Goal: Answer question/provide support: Share knowledge or assist other users

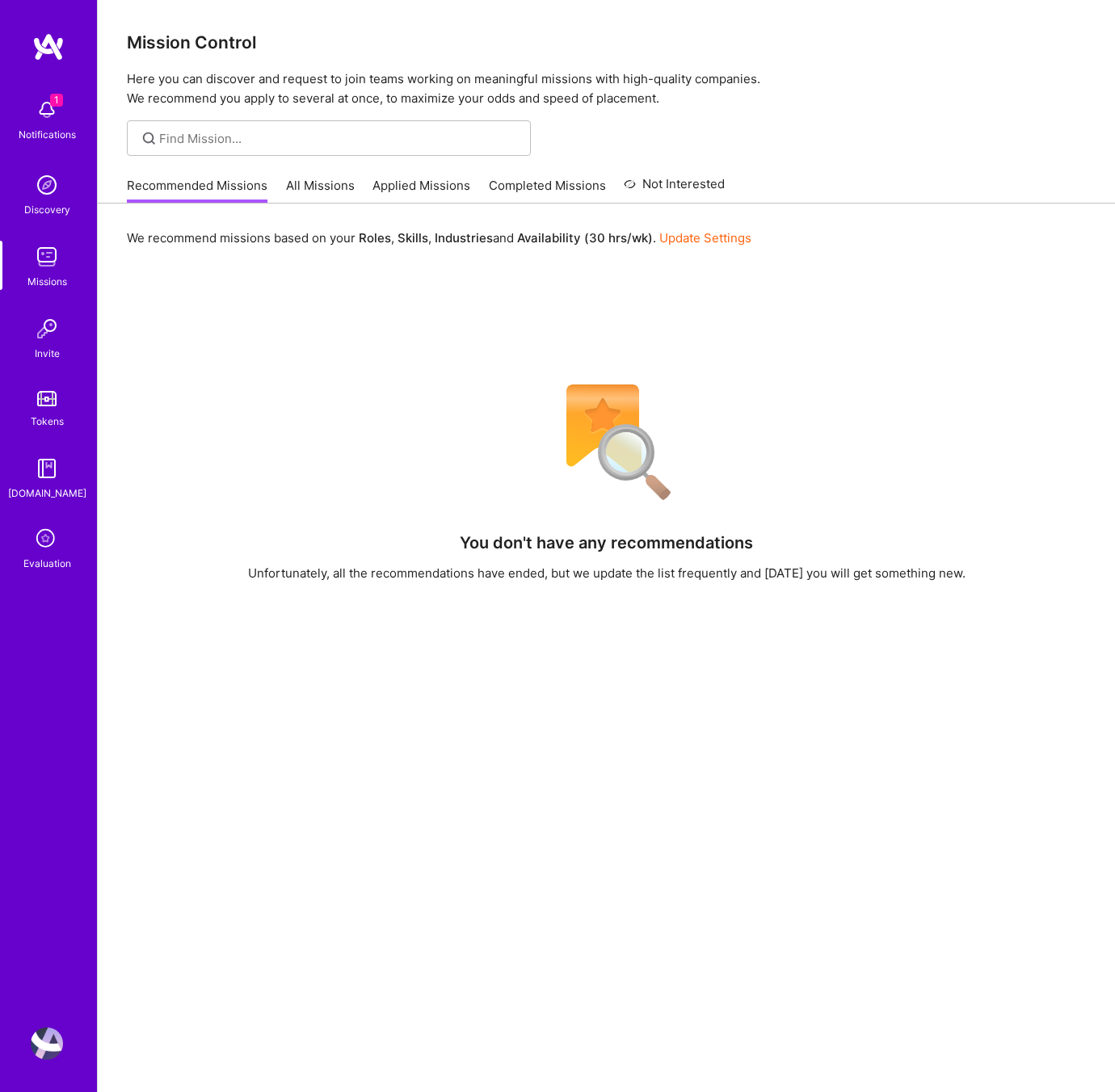
click at [37, 548] on icon at bounding box center [46, 539] width 30 height 30
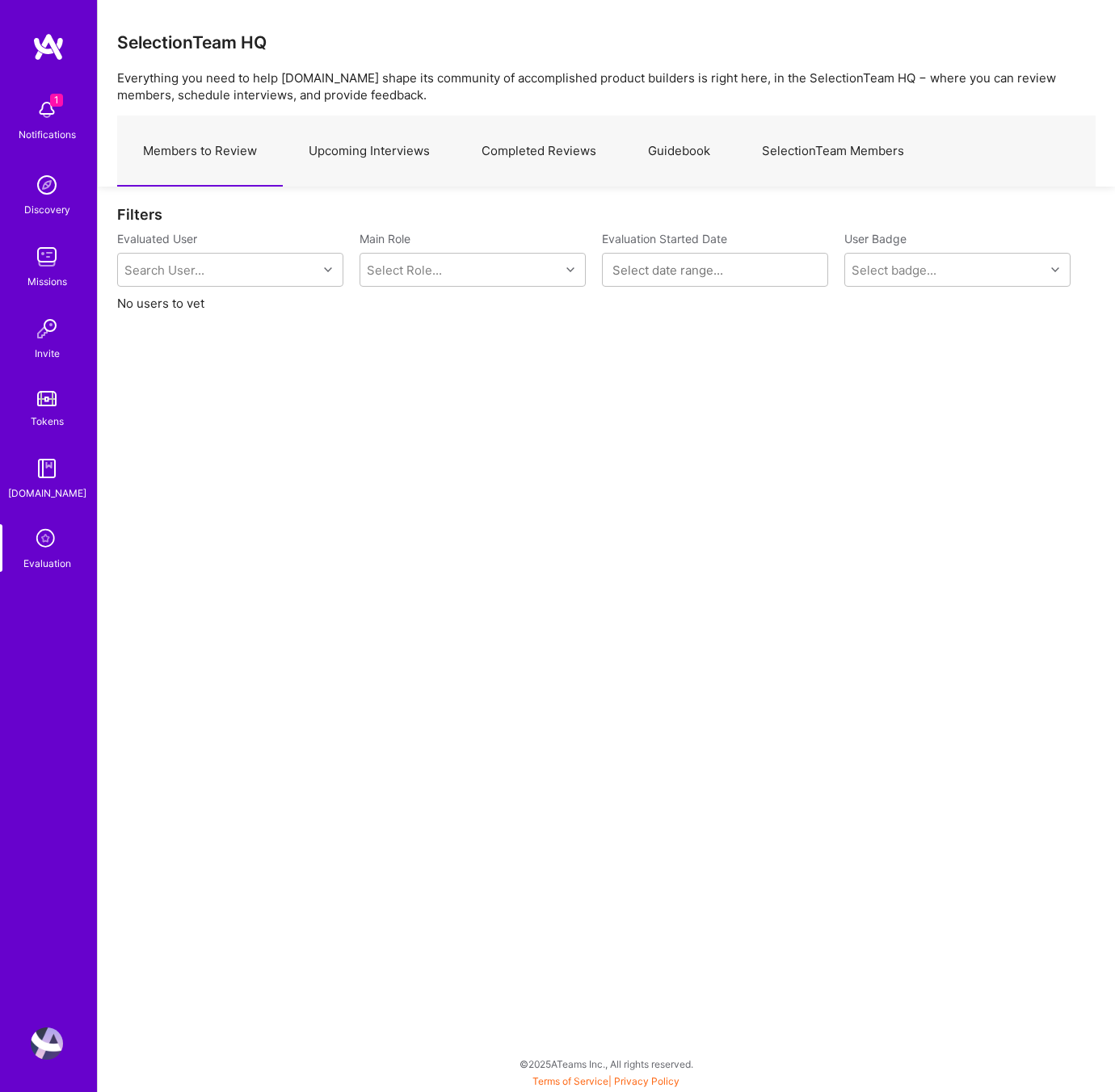
click at [365, 150] on link "Upcoming Interviews" at bounding box center [369, 151] width 173 height 70
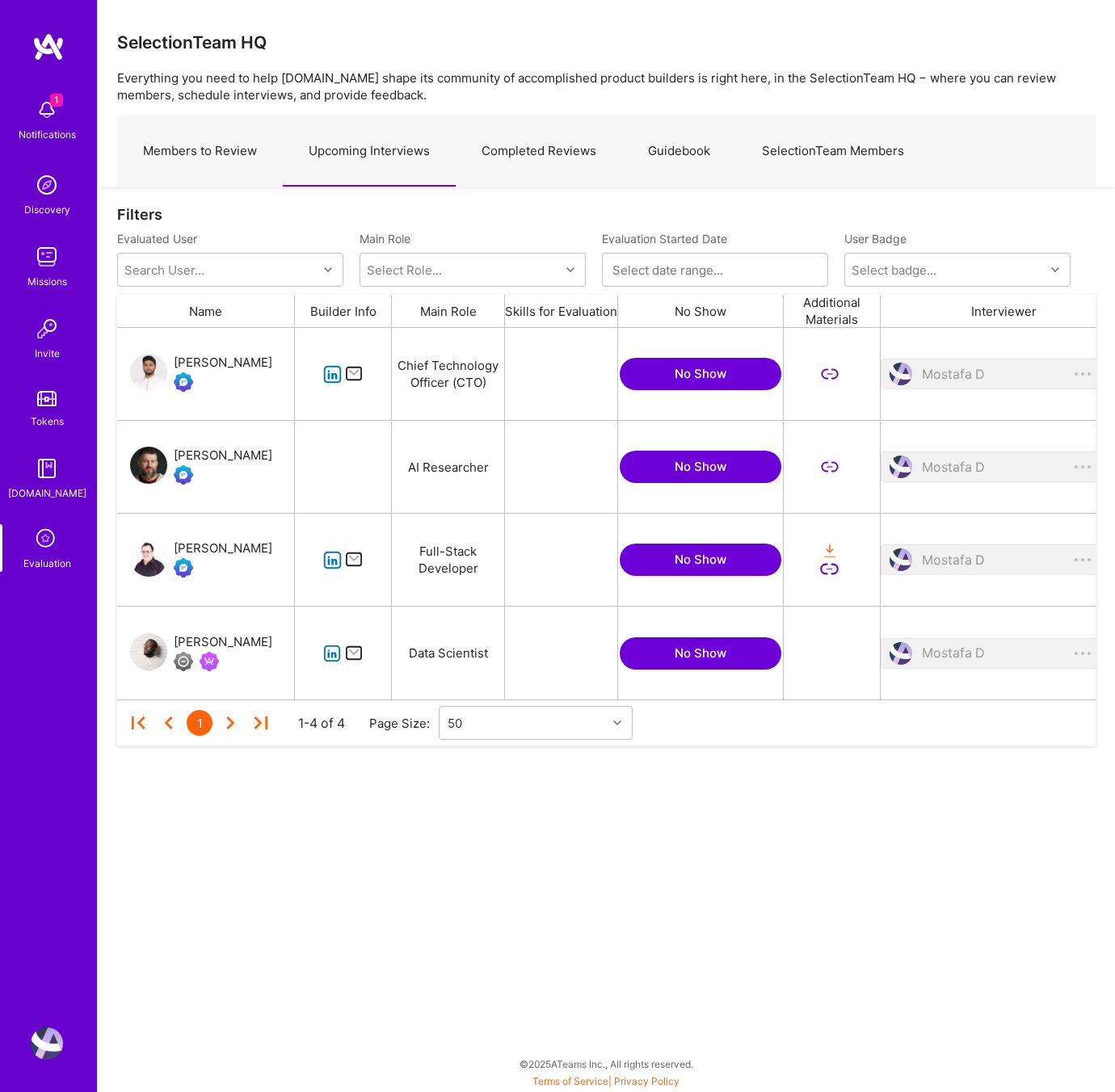
scroll to position [372, 978]
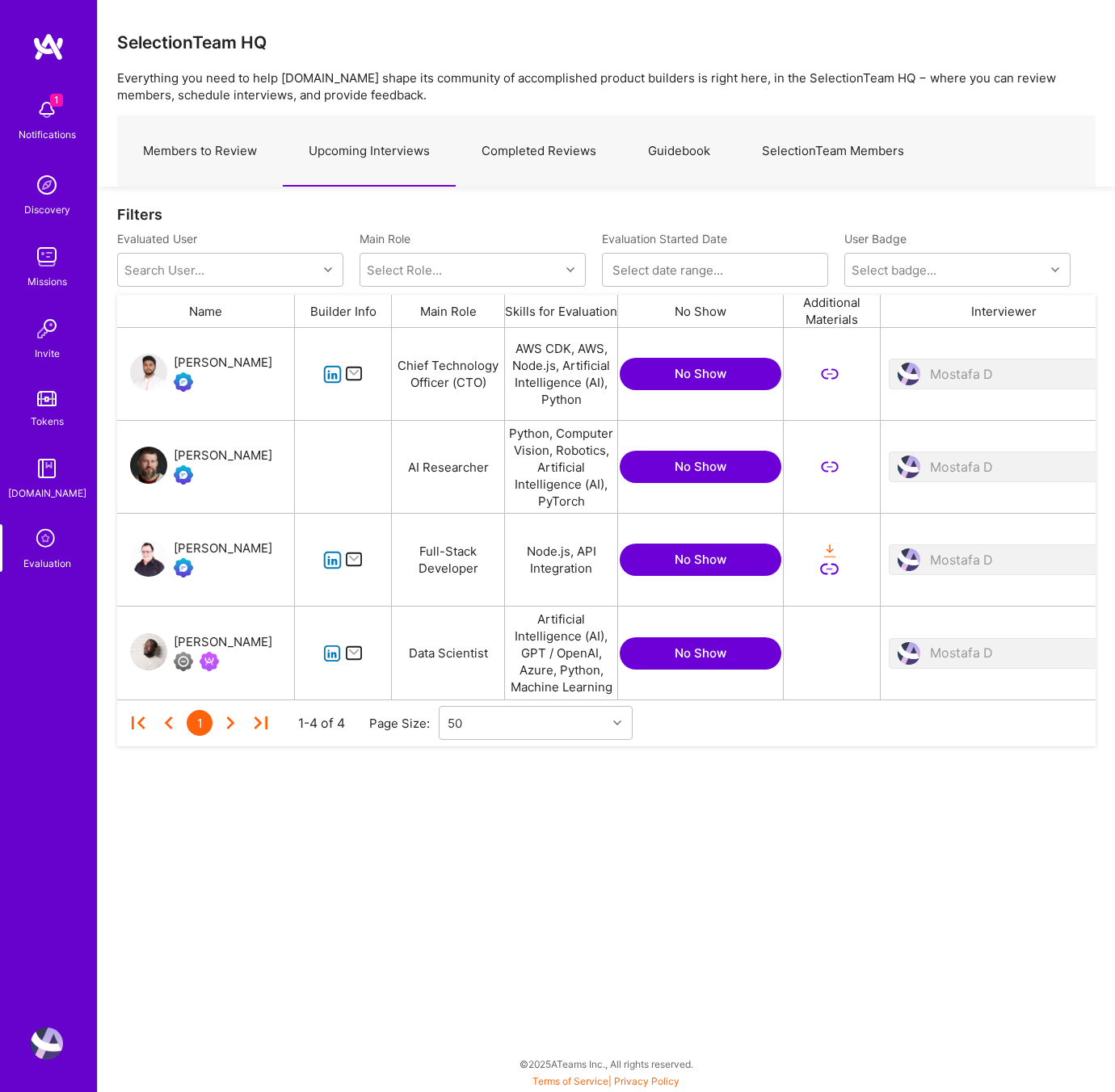
click at [755, 44] on div "SelectionTeam HQ" at bounding box center [606, 42] width 978 height 20
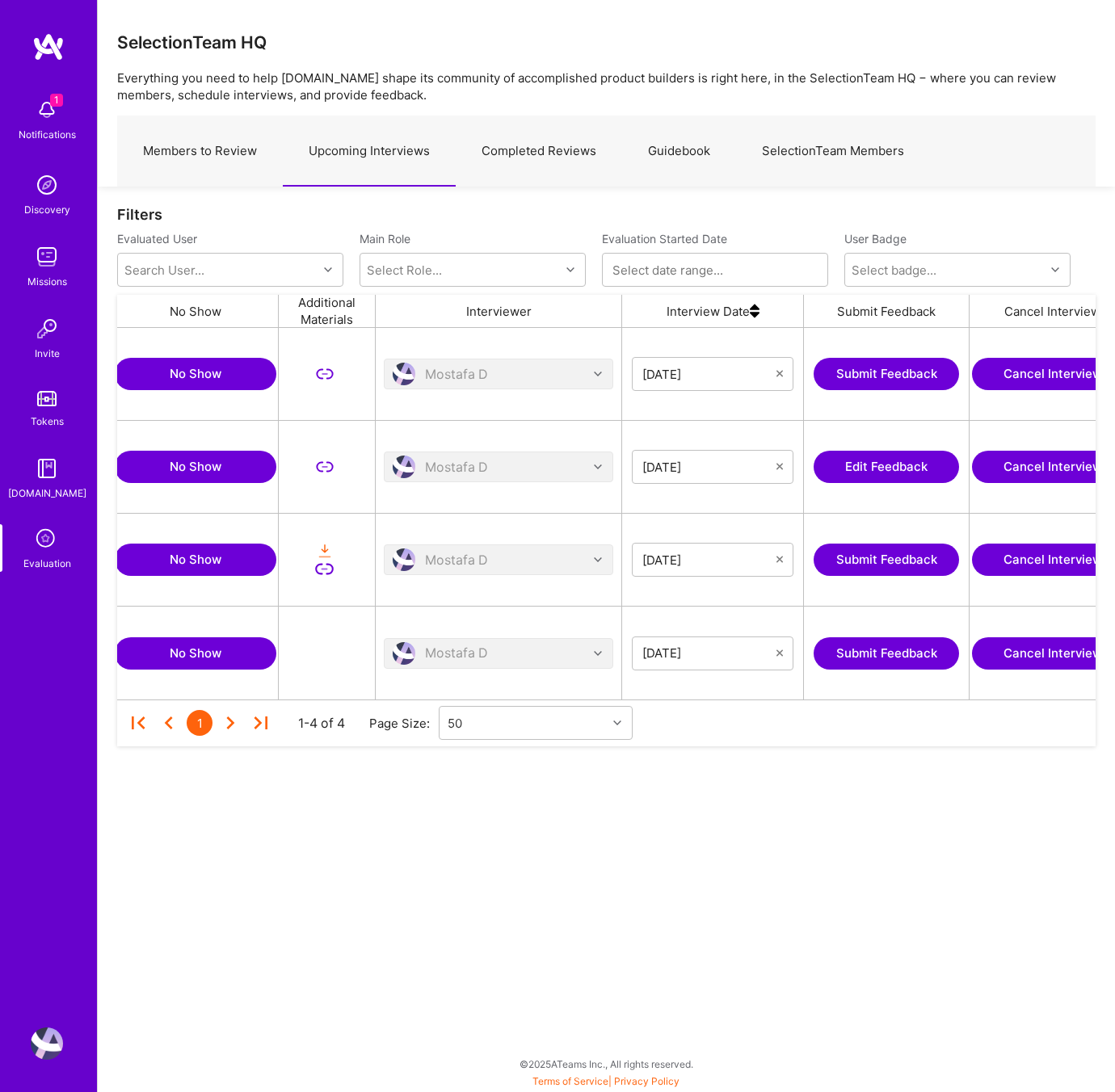
scroll to position [0, 538]
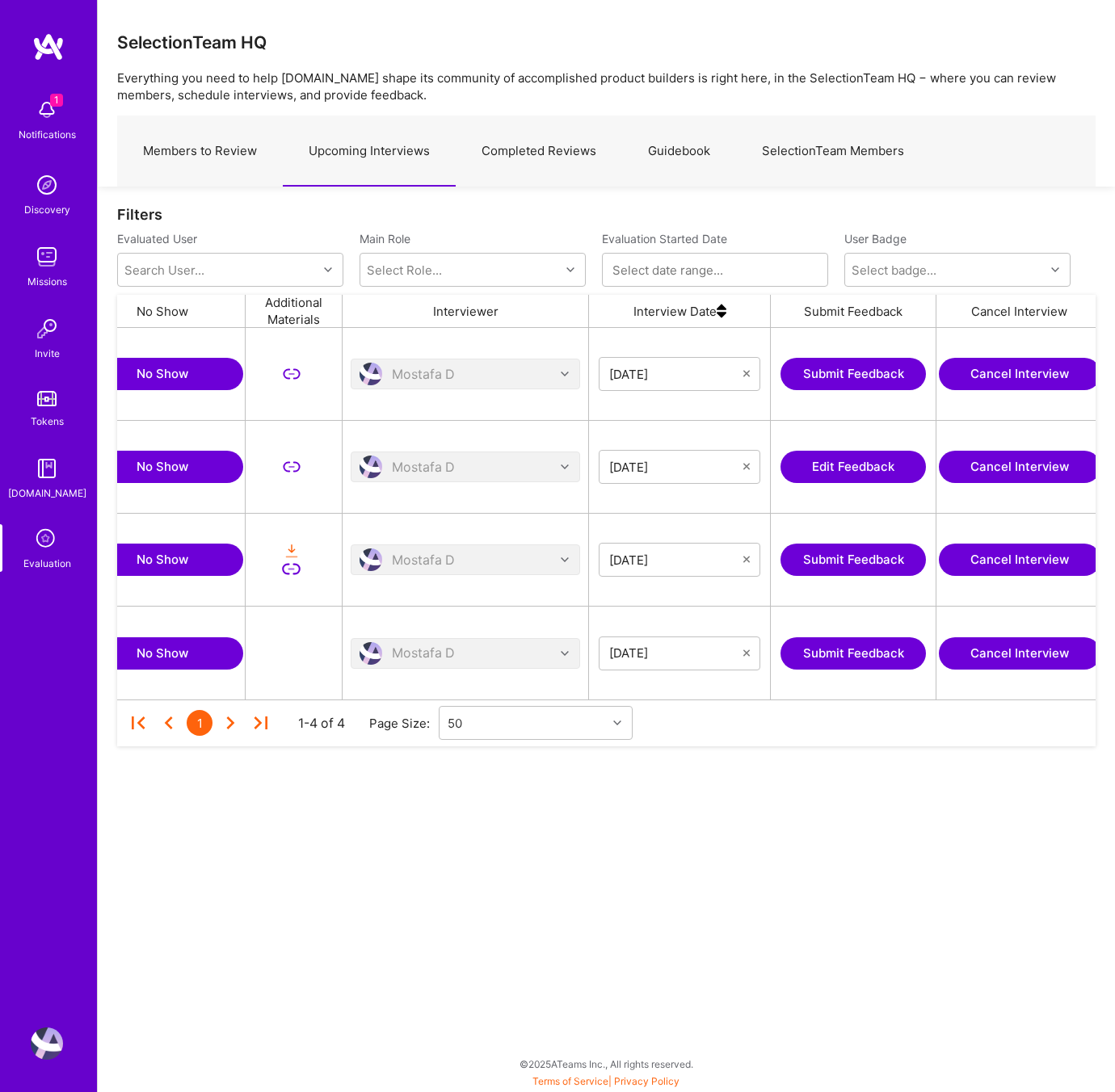
click at [846, 562] on button "Submit Feedback" at bounding box center [852, 560] width 145 height 32
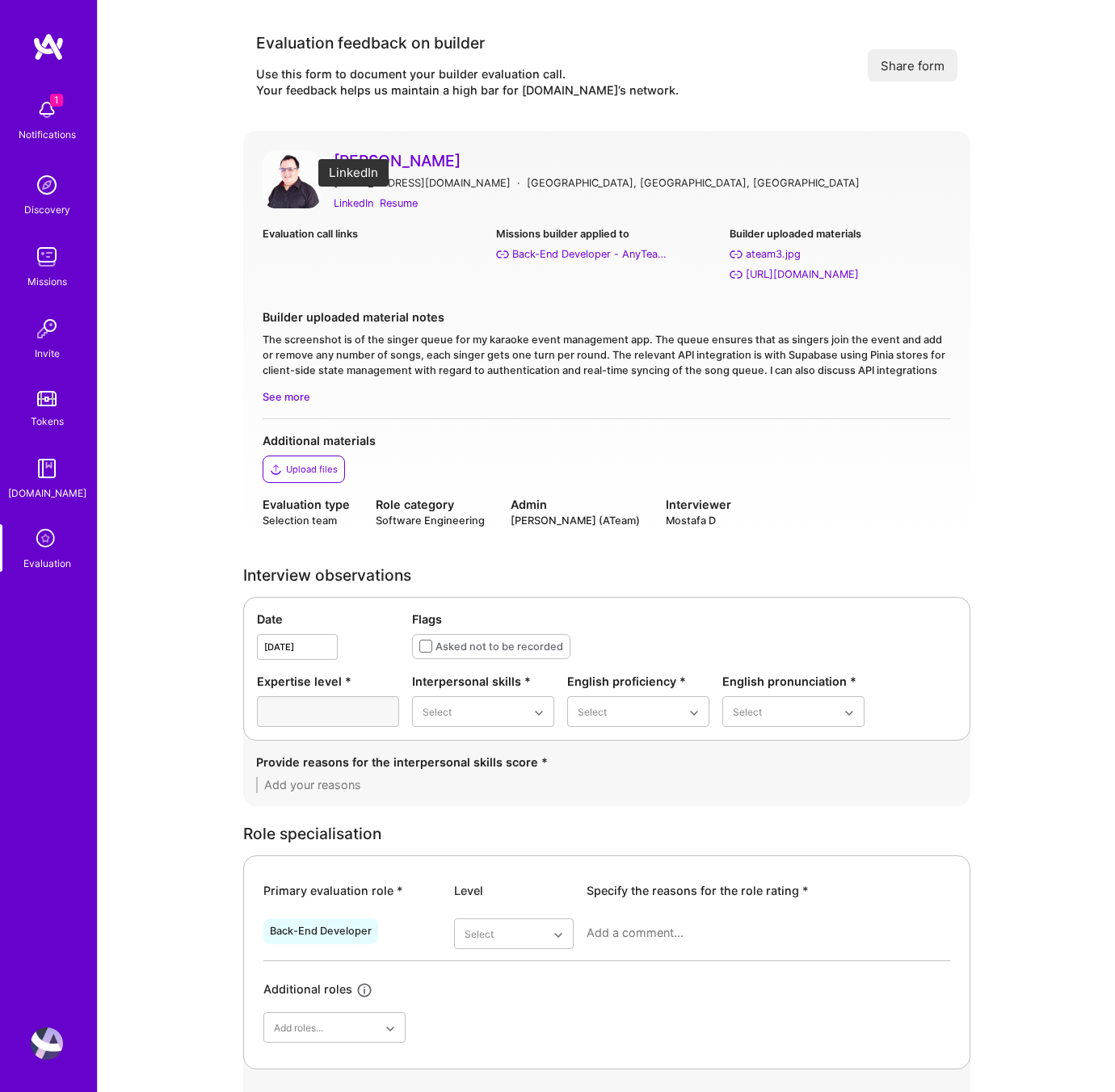
click at [359, 204] on div "LinkedIn" at bounding box center [353, 203] width 39 height 17
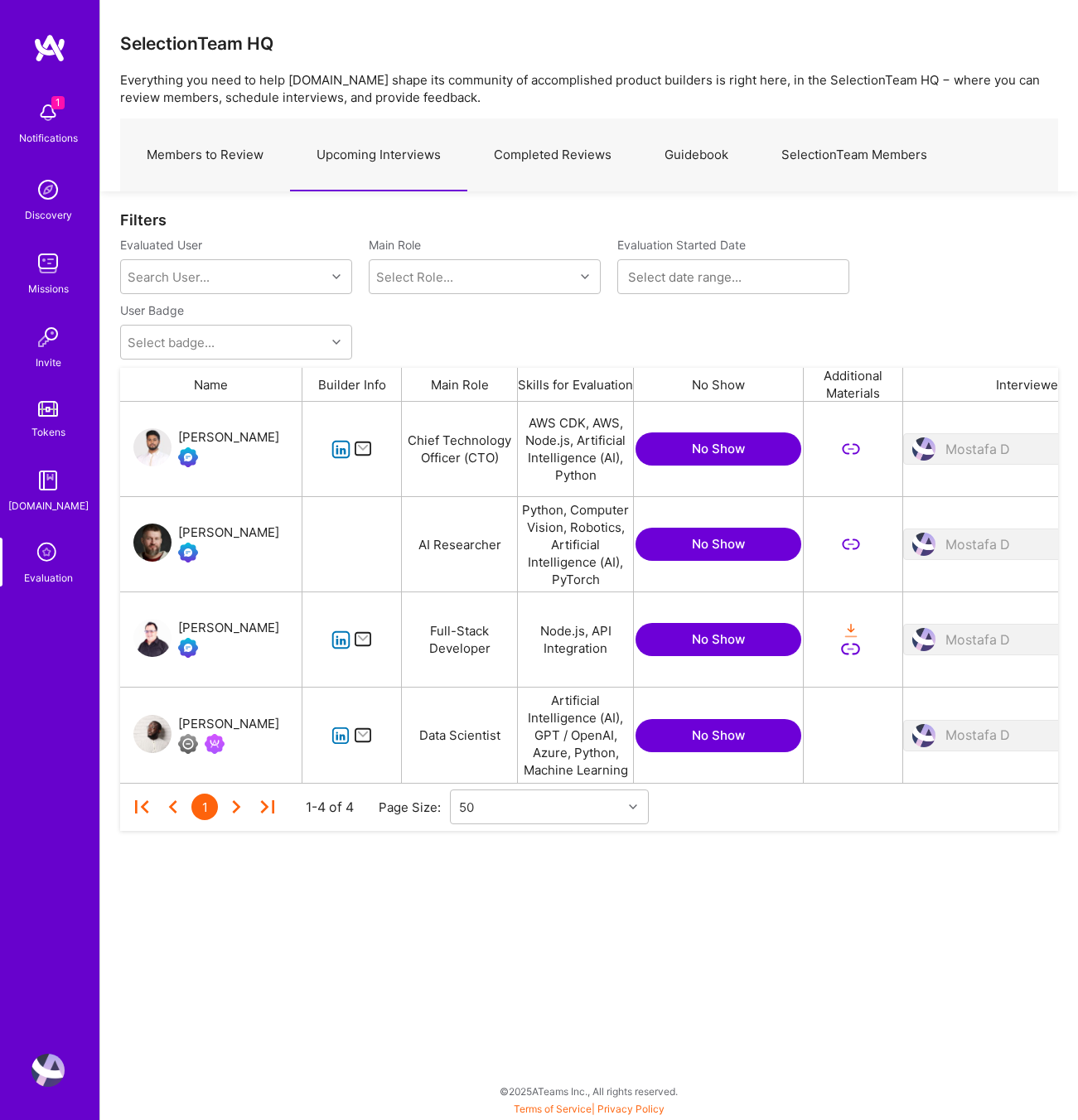
scroll to position [382, 938]
click at [757, 644] on button "No Show" at bounding box center [718, 640] width 166 height 33
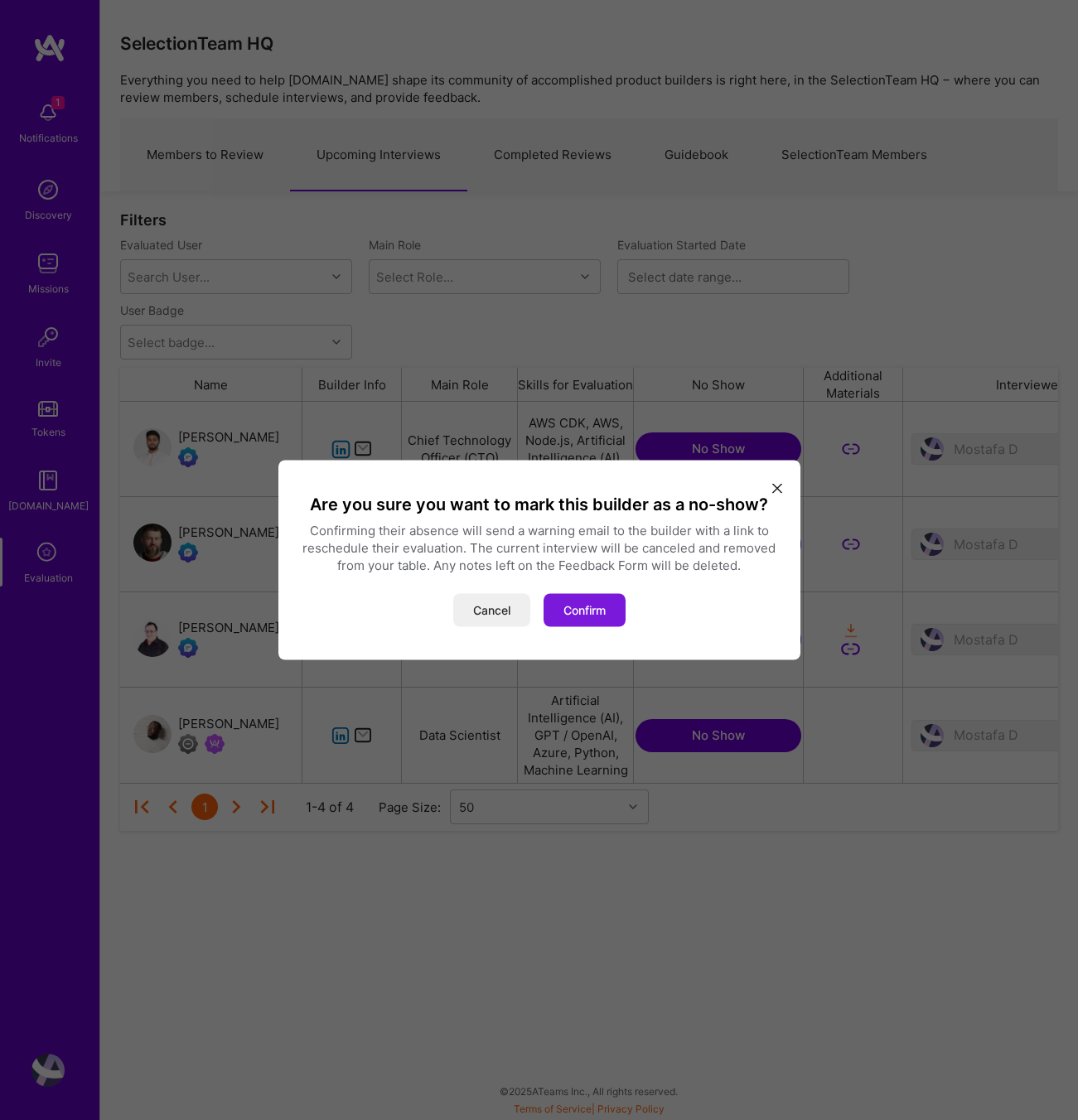
click at [602, 612] on button "Confirm" at bounding box center [585, 611] width 82 height 33
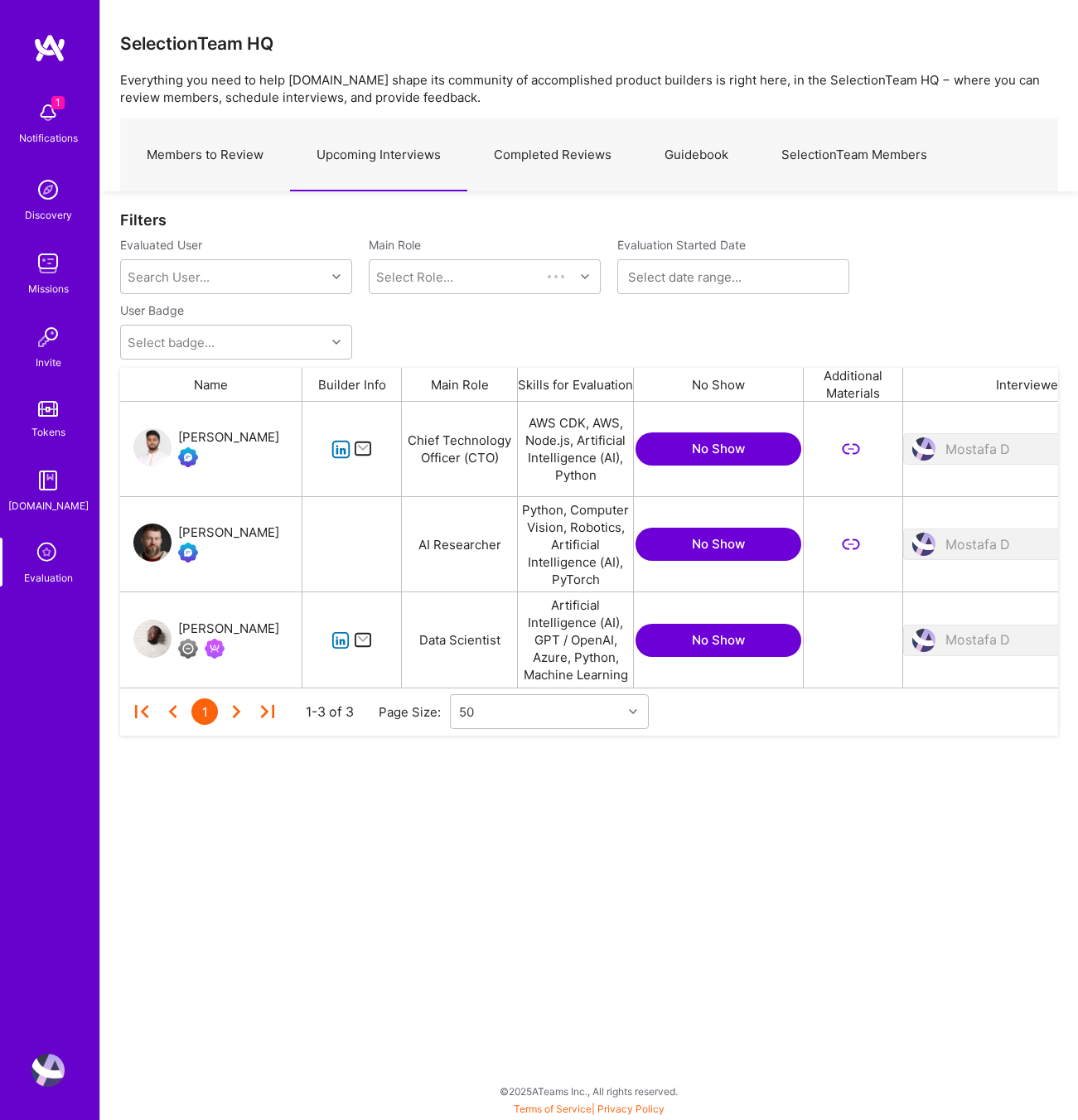
scroll to position [286, 938]
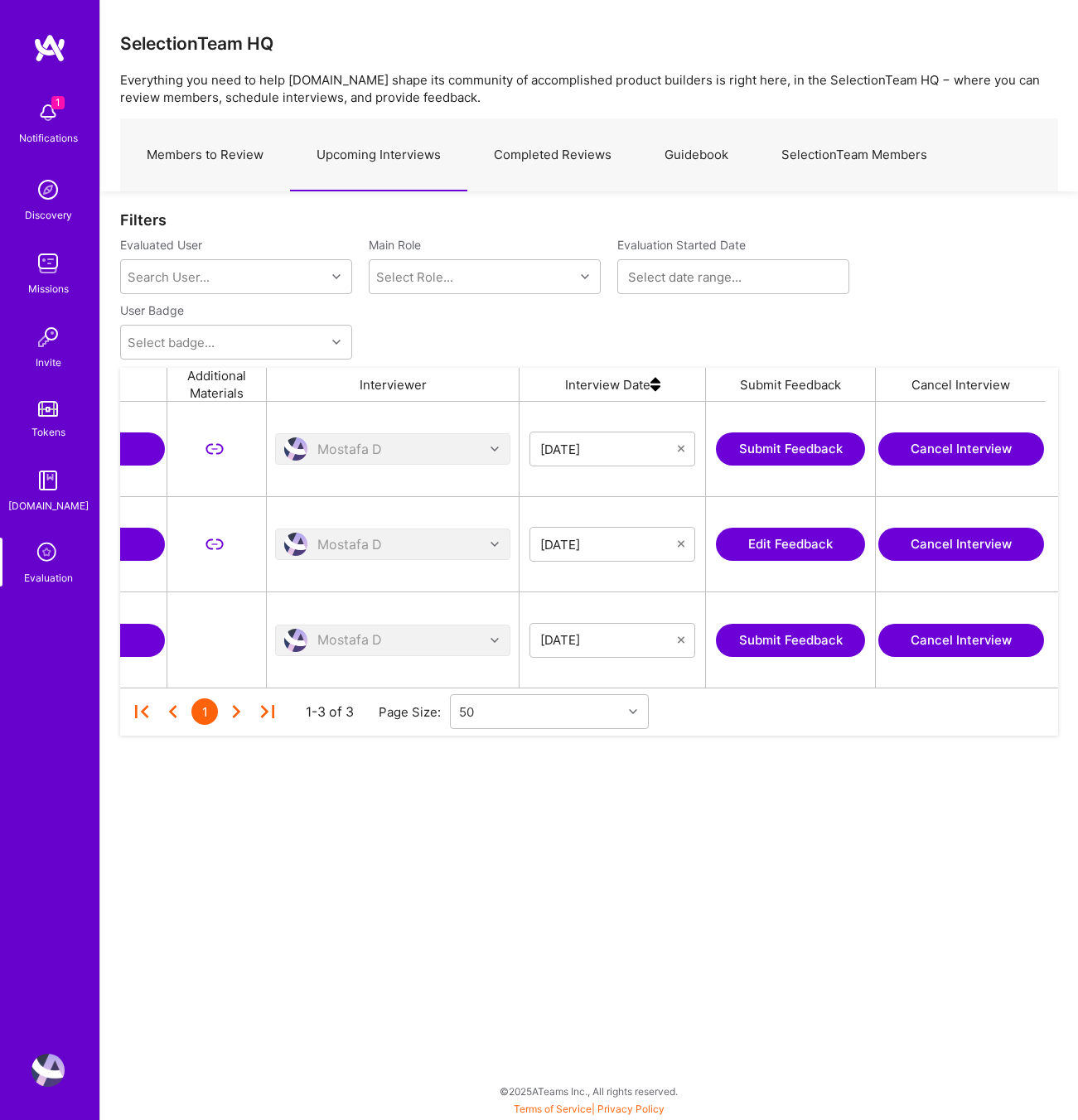
click at [777, 544] on button "Edit Feedback" at bounding box center [790, 544] width 149 height 33
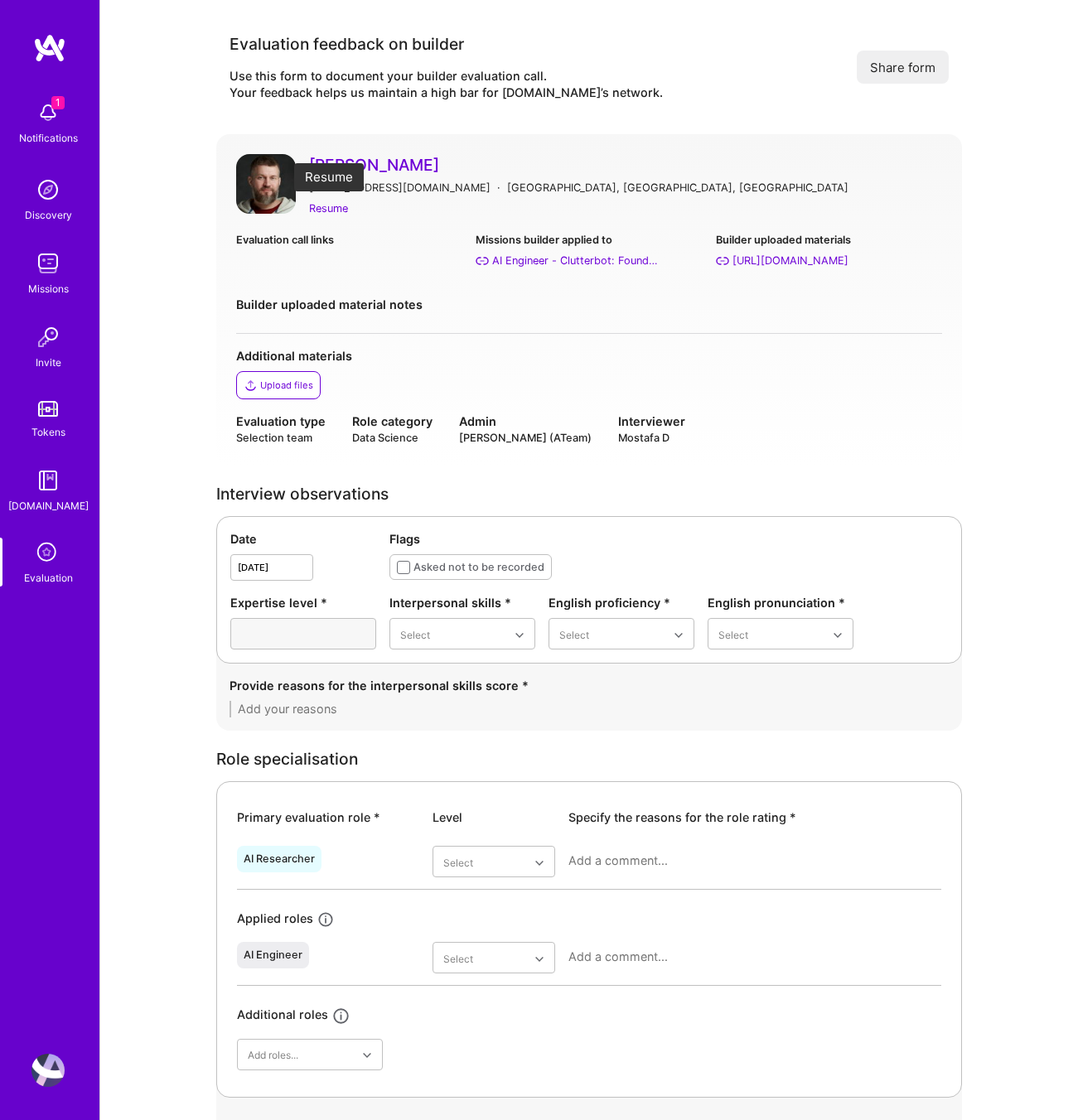
click at [335, 207] on div "Resume" at bounding box center [329, 208] width 39 height 17
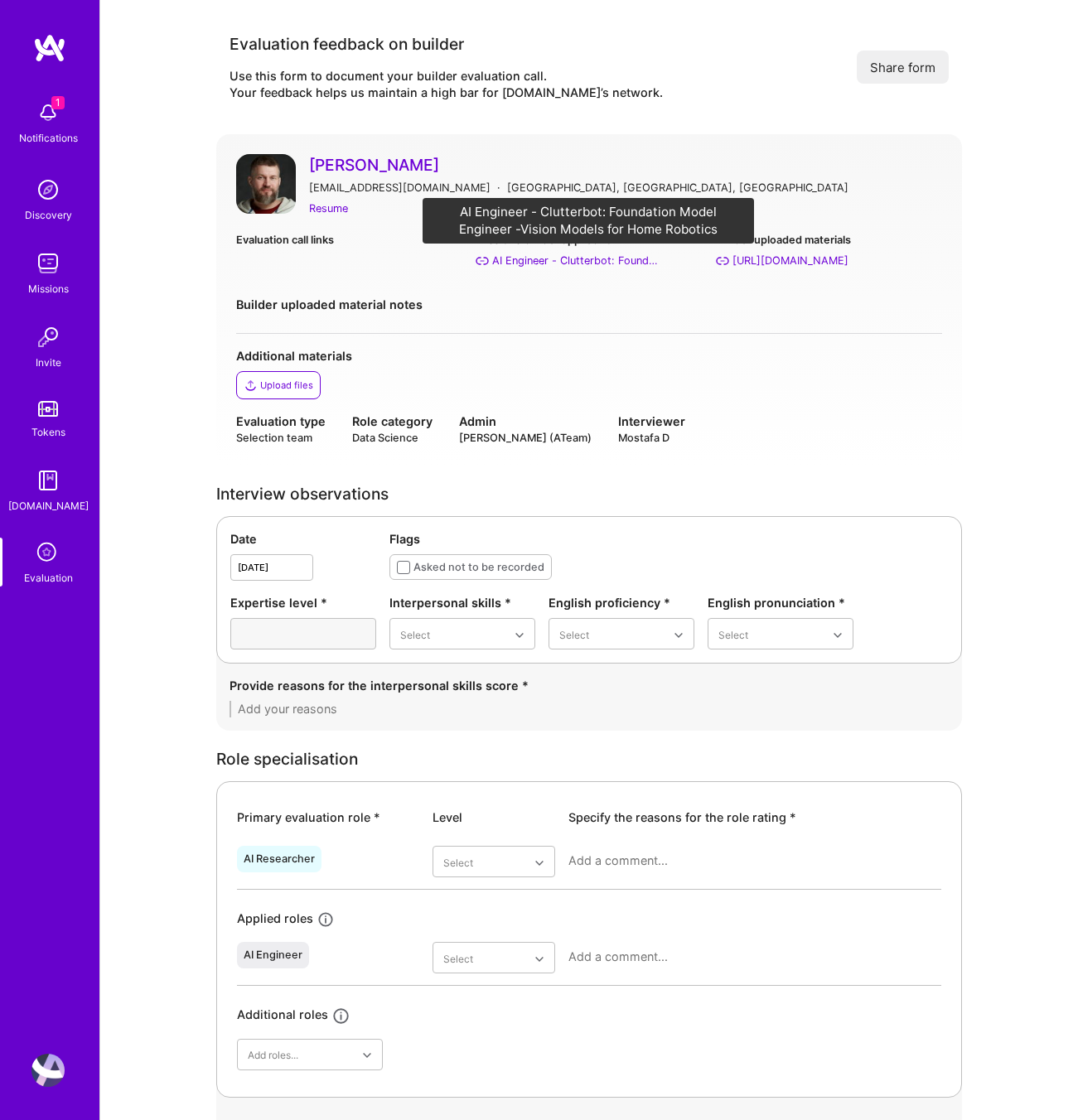
click at [611, 257] on div "AI Engineer - Clutterbot: Foundation Model Engineer -Vision Models for Home Rob…" at bounding box center [575, 260] width 166 height 17
click at [581, 266] on div "AI Engineer - Clutterbot: Foundation Model Engineer -Vision Models for Home Rob…" at bounding box center [575, 260] width 166 height 17
